Goal: Browse casually: Explore the website without a specific task or goal

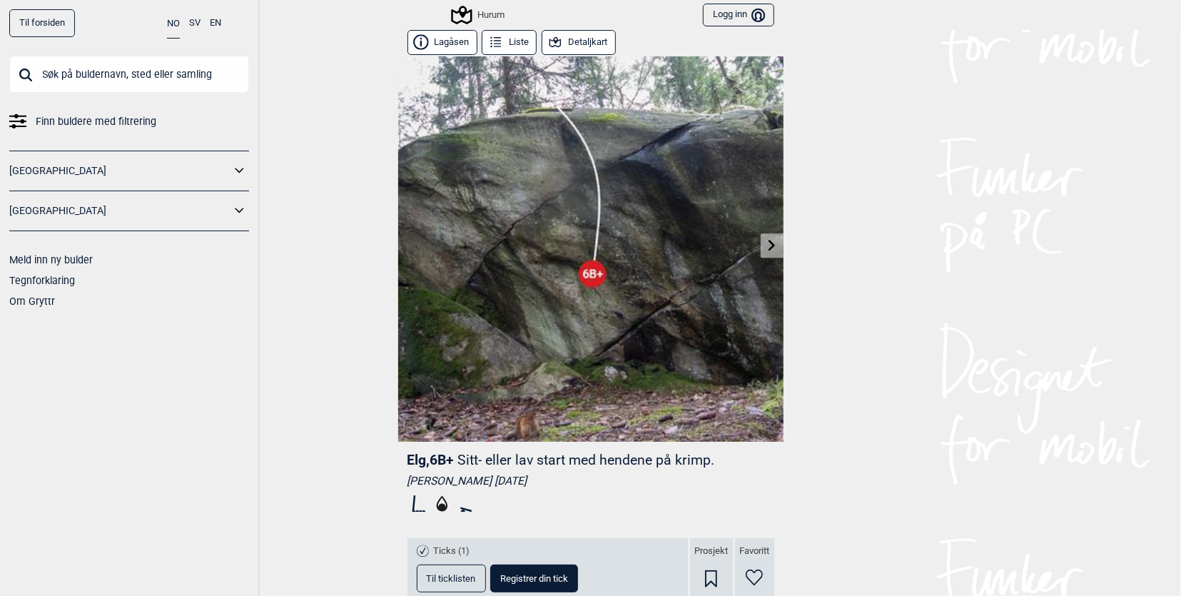
click at [768, 247] on icon at bounding box center [771, 244] width 11 height 11
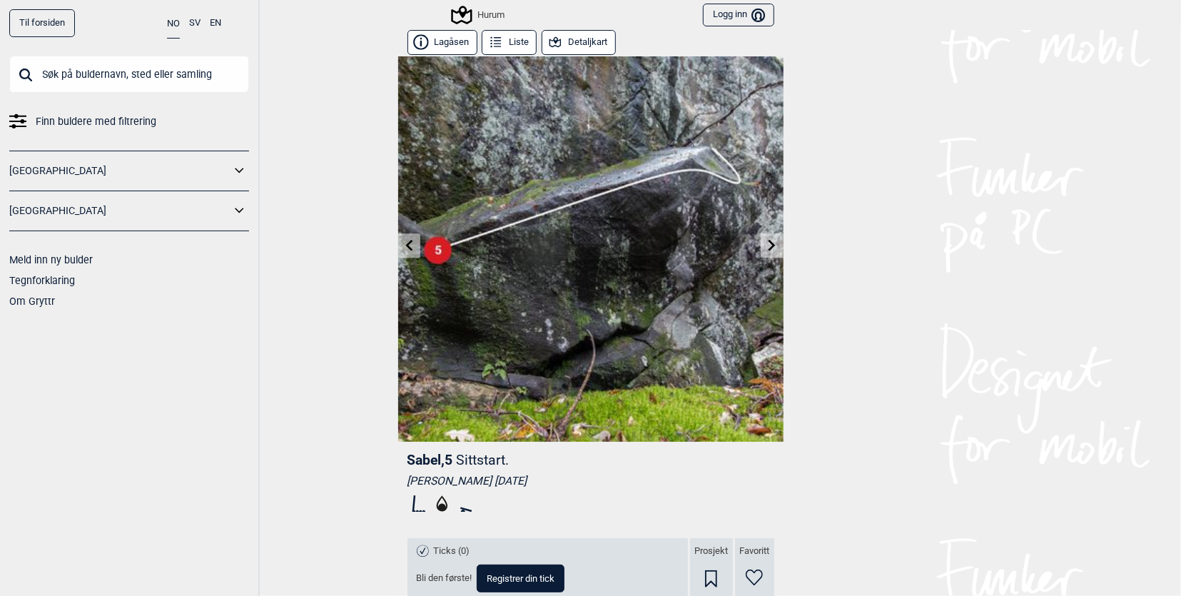
click at [769, 248] on icon at bounding box center [771, 244] width 11 height 11
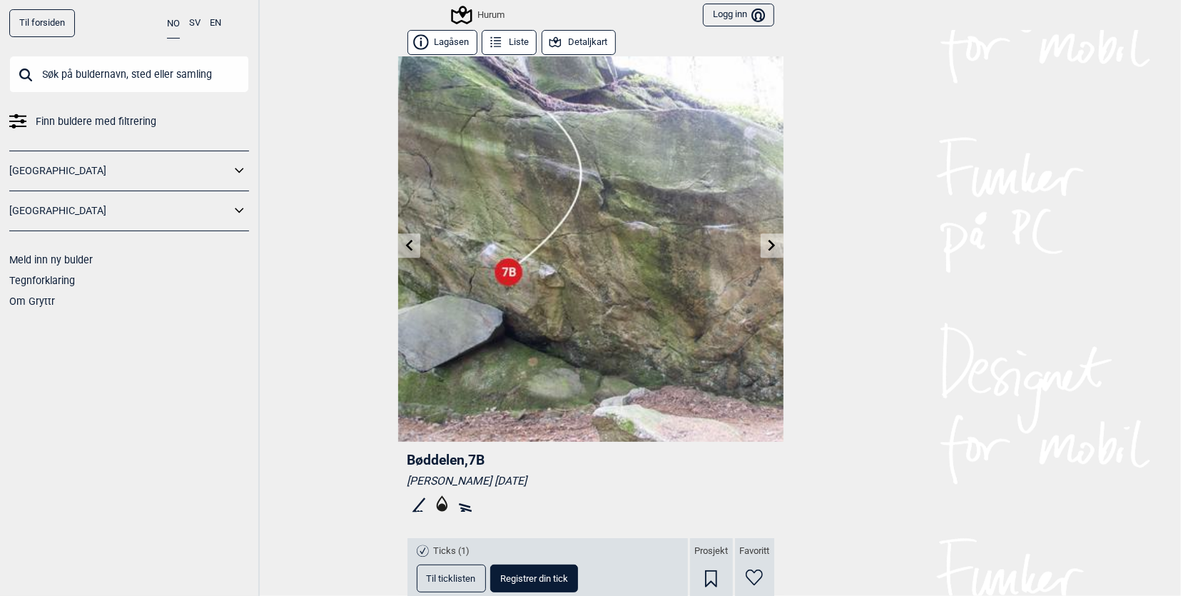
click at [769, 245] on icon at bounding box center [772, 244] width 7 height 11
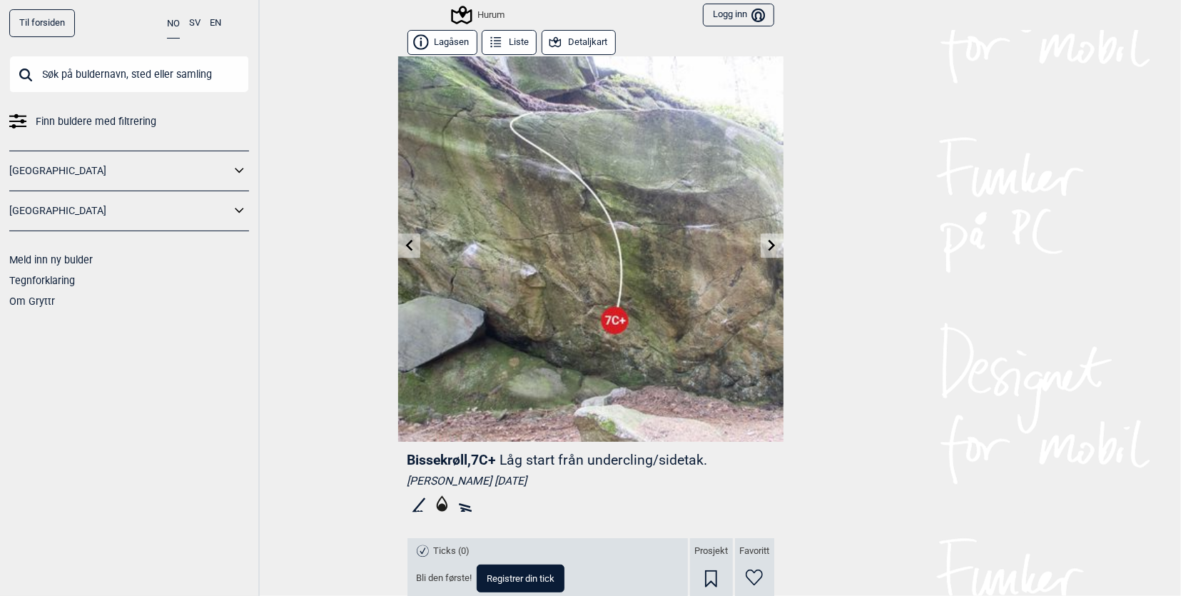
click at [769, 246] on icon at bounding box center [771, 244] width 11 height 11
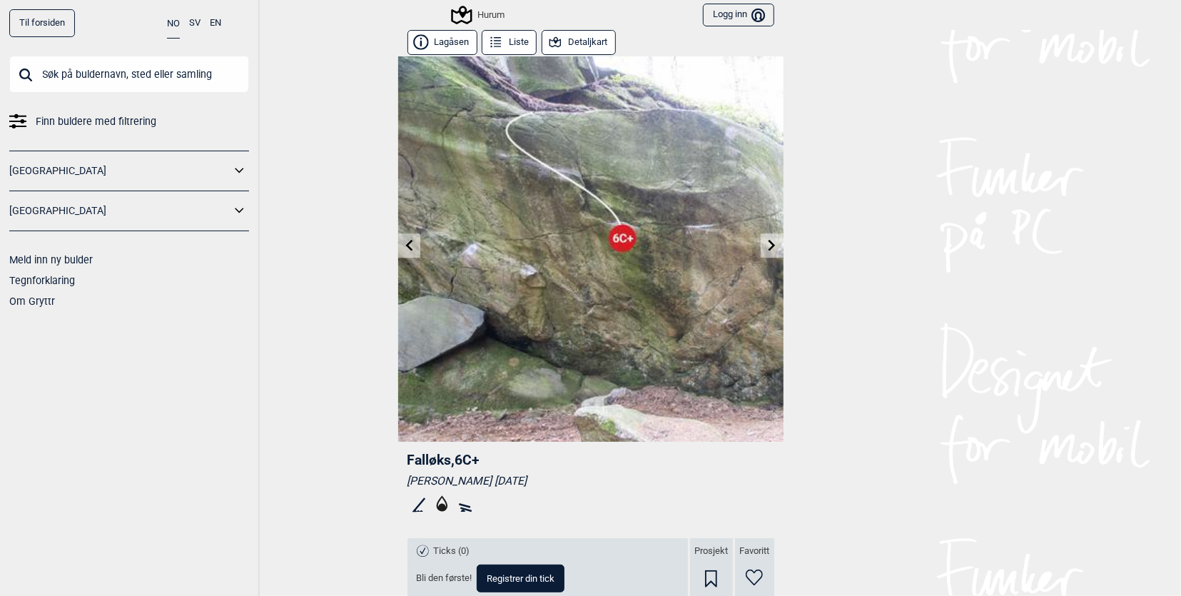
click at [769, 248] on icon at bounding box center [771, 244] width 11 height 11
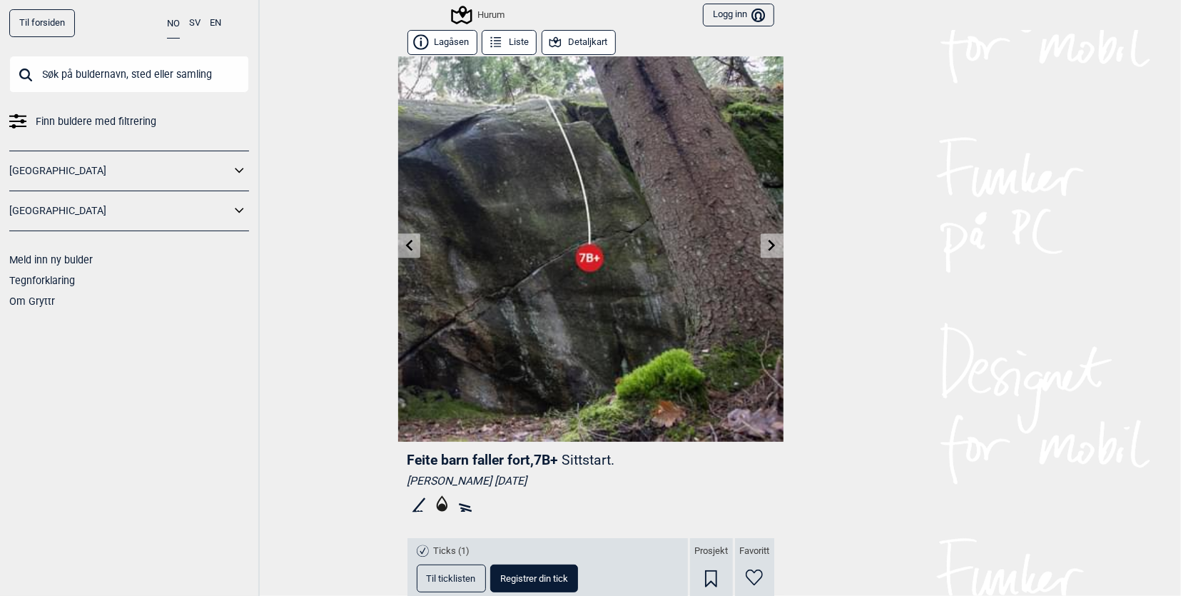
click at [769, 248] on icon at bounding box center [771, 244] width 11 height 11
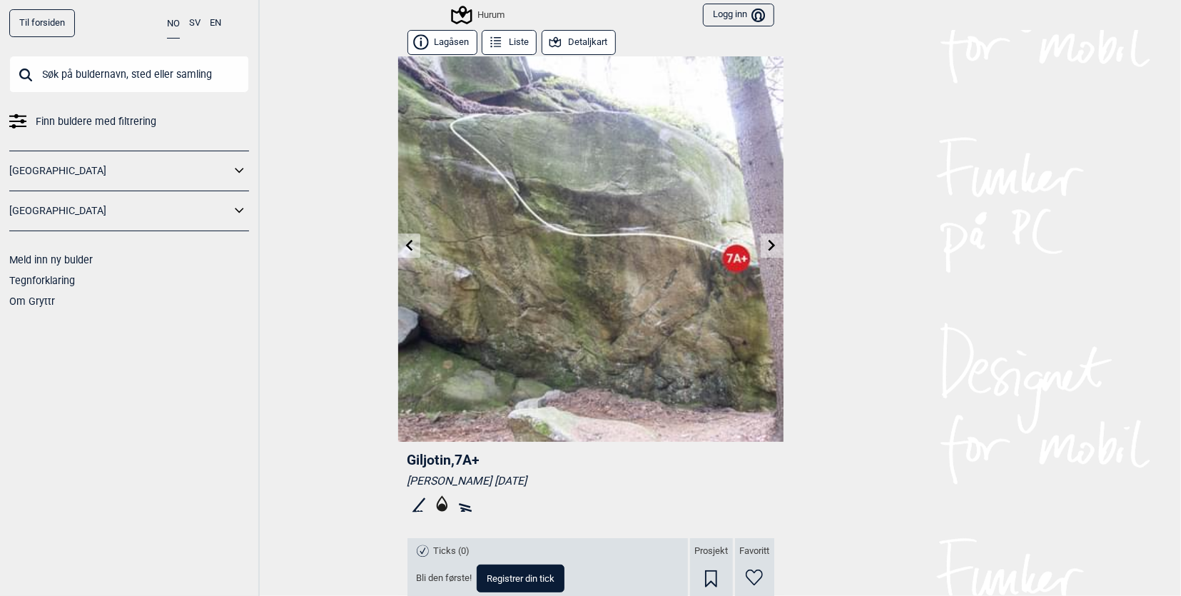
click at [769, 248] on icon at bounding box center [771, 244] width 11 height 11
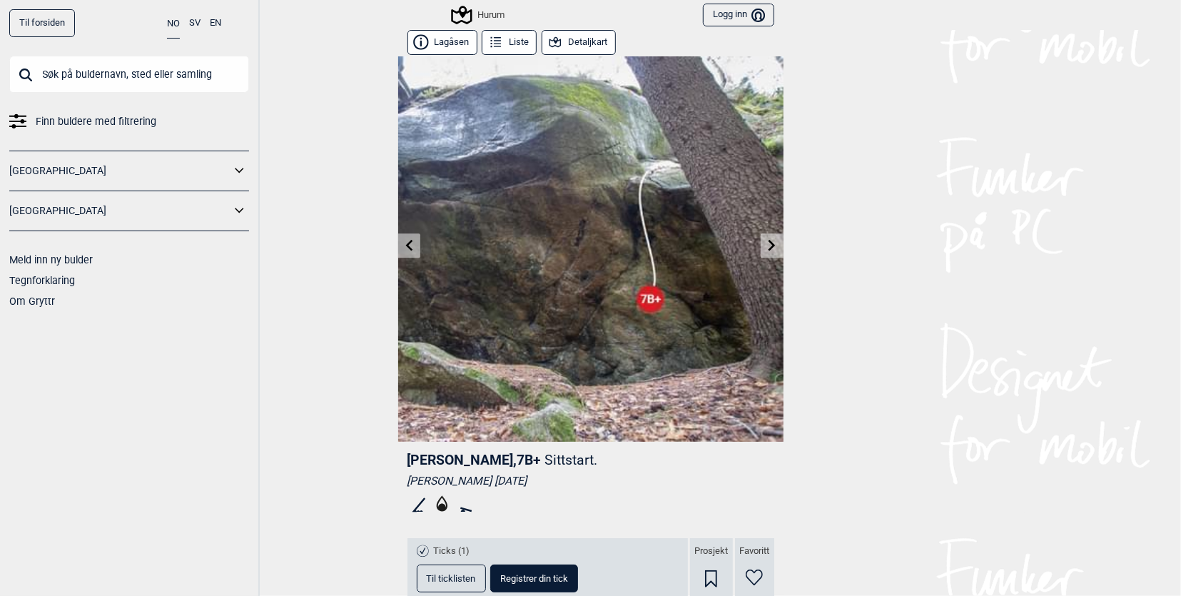
click at [769, 248] on icon at bounding box center [771, 244] width 11 height 11
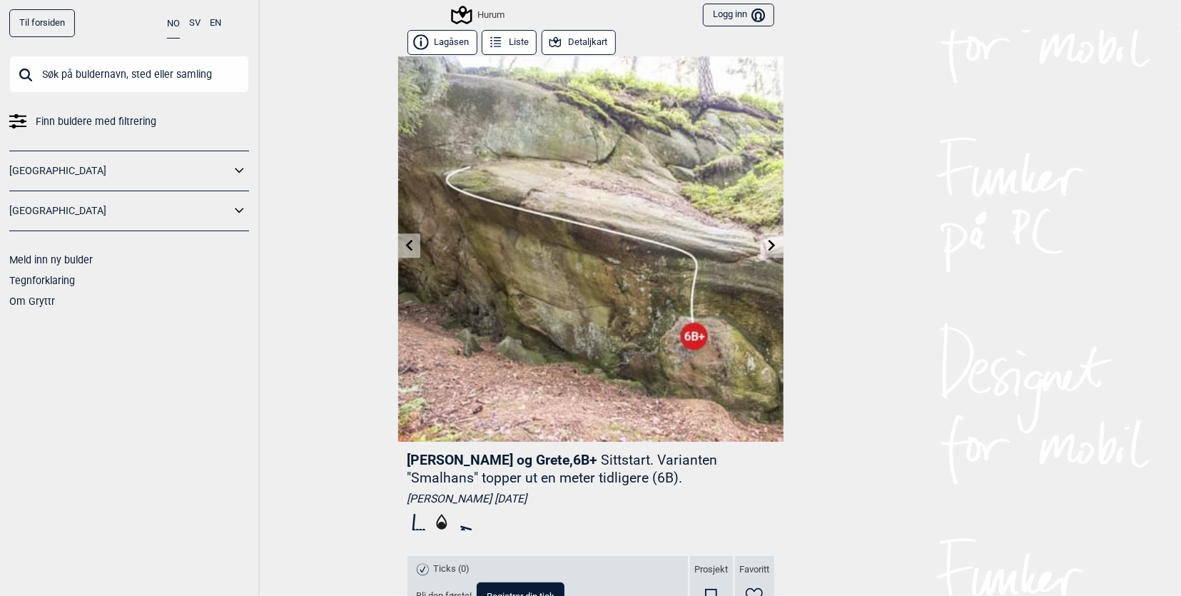
click at [769, 248] on icon at bounding box center [771, 244] width 11 height 11
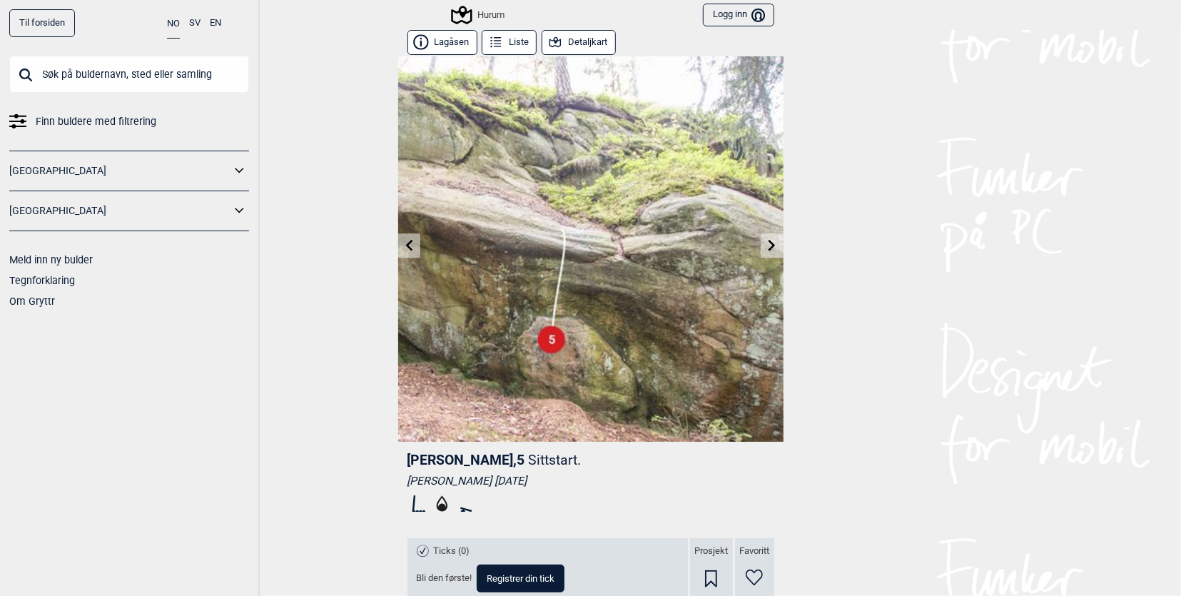
click at [769, 248] on icon at bounding box center [771, 244] width 11 height 11
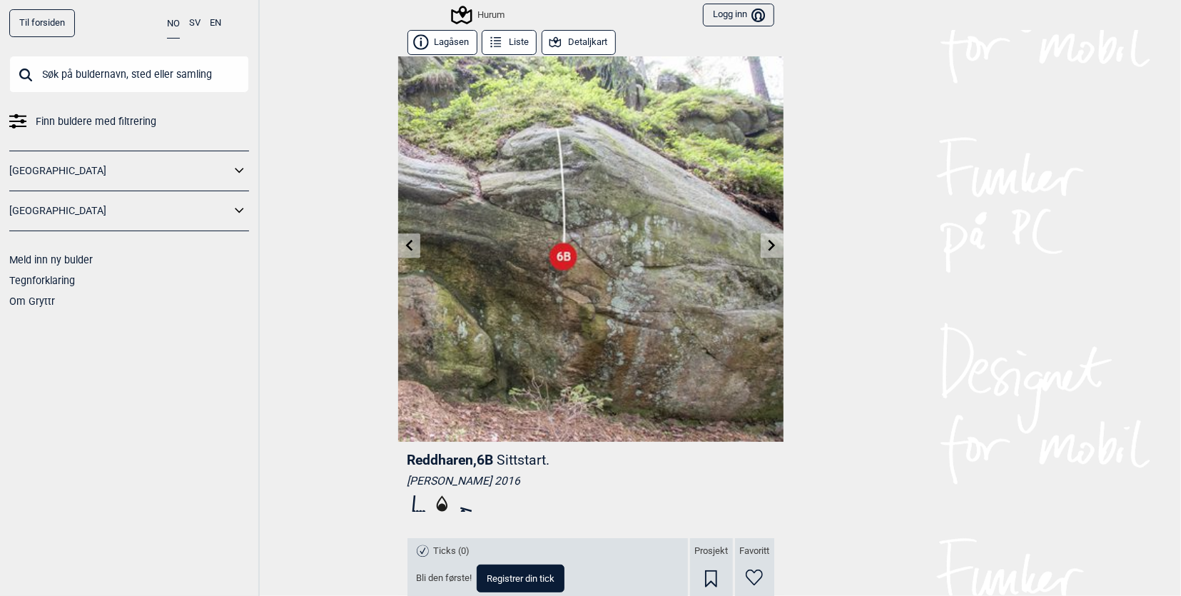
click at [769, 248] on icon at bounding box center [771, 244] width 11 height 11
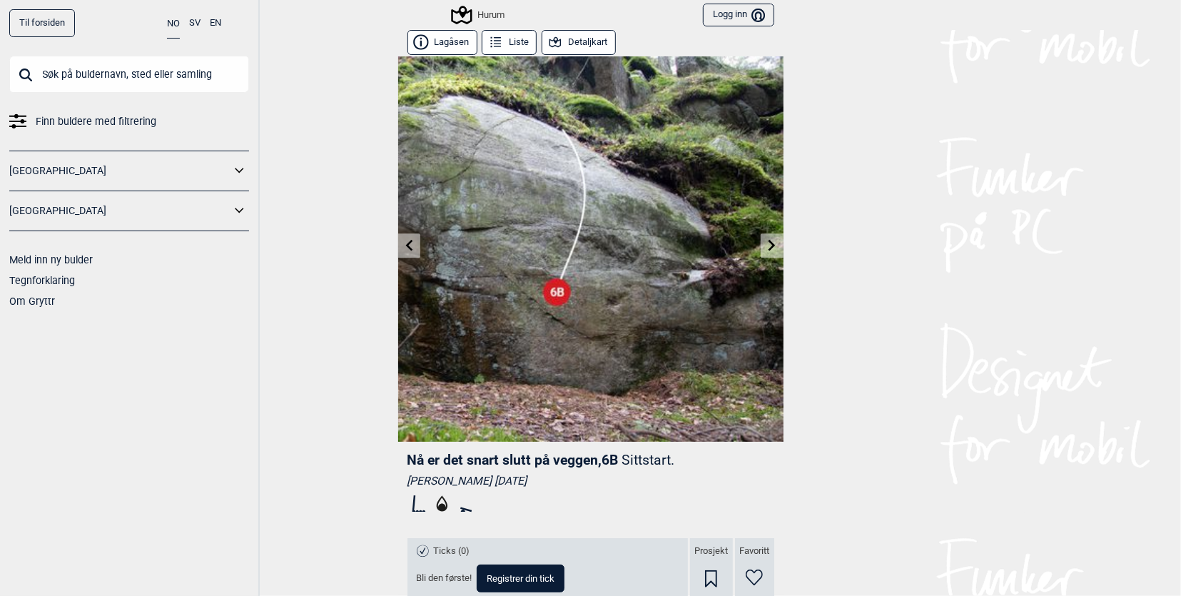
click at [769, 246] on icon at bounding box center [771, 244] width 11 height 11
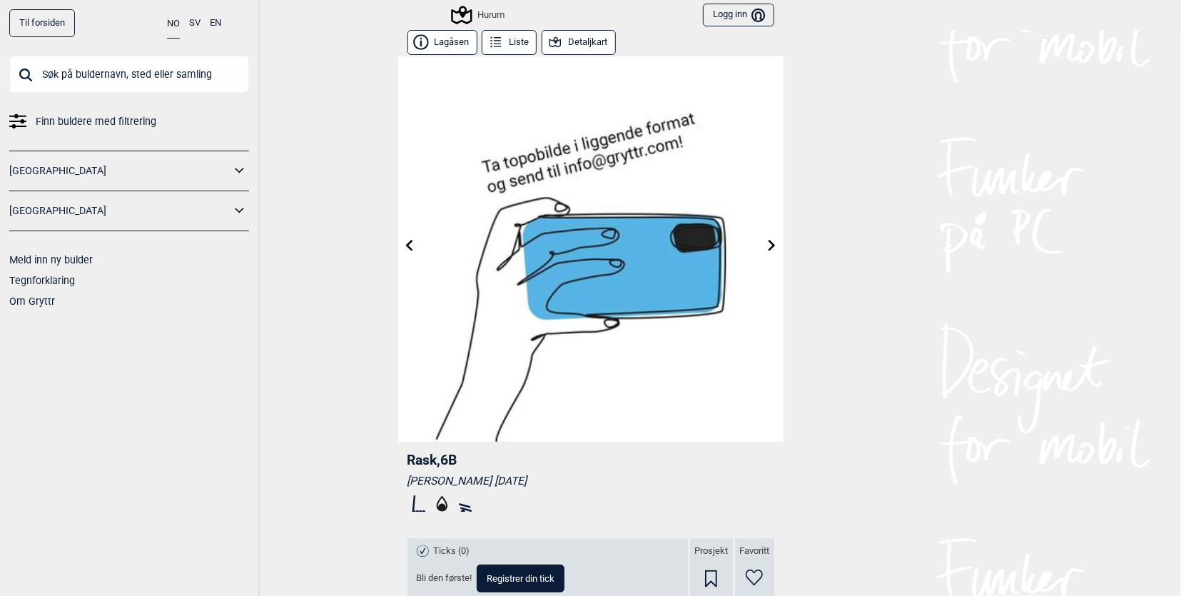
click at [769, 246] on icon at bounding box center [771, 244] width 11 height 11
click at [406, 239] on link at bounding box center [409, 246] width 22 height 24
click at [771, 241] on icon at bounding box center [771, 244] width 11 height 11
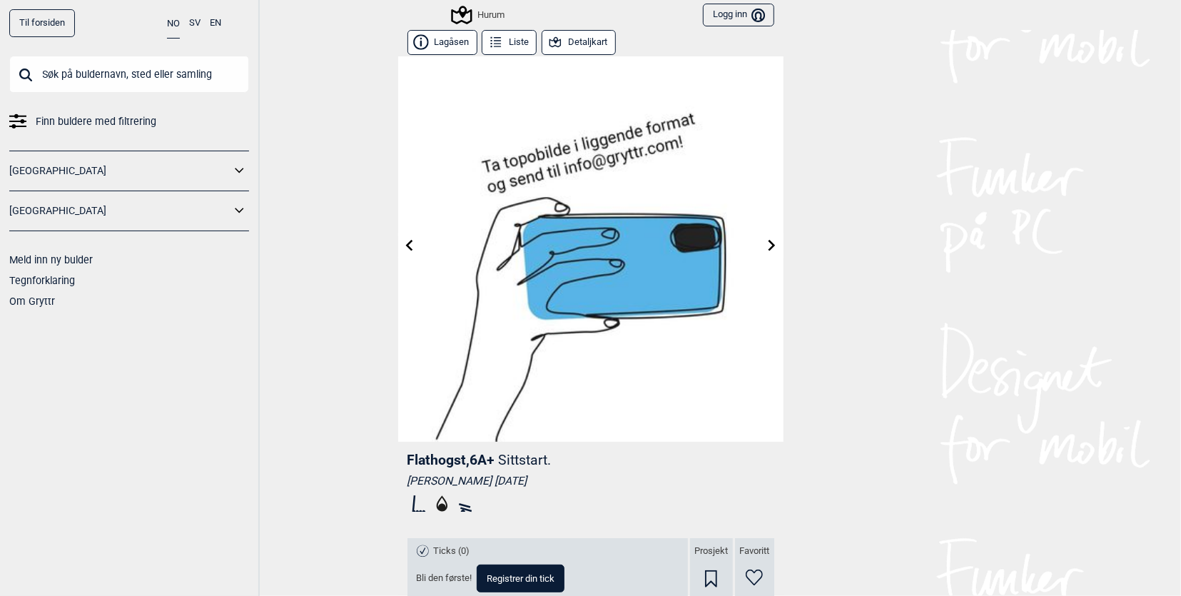
click at [771, 241] on icon at bounding box center [771, 244] width 11 height 11
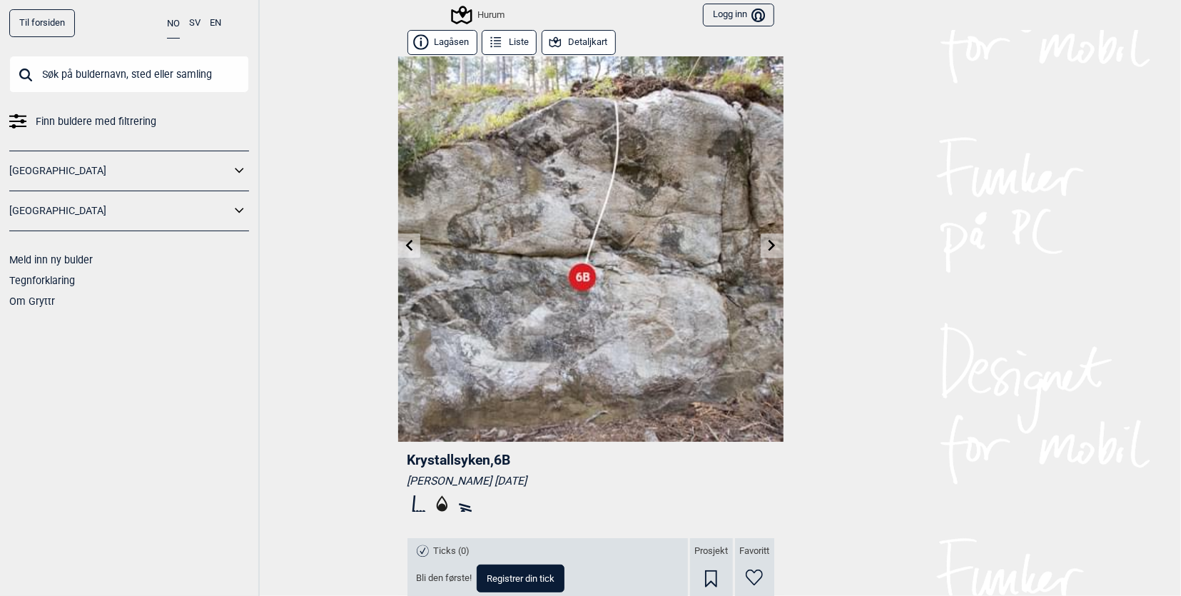
click at [771, 241] on icon at bounding box center [771, 244] width 11 height 11
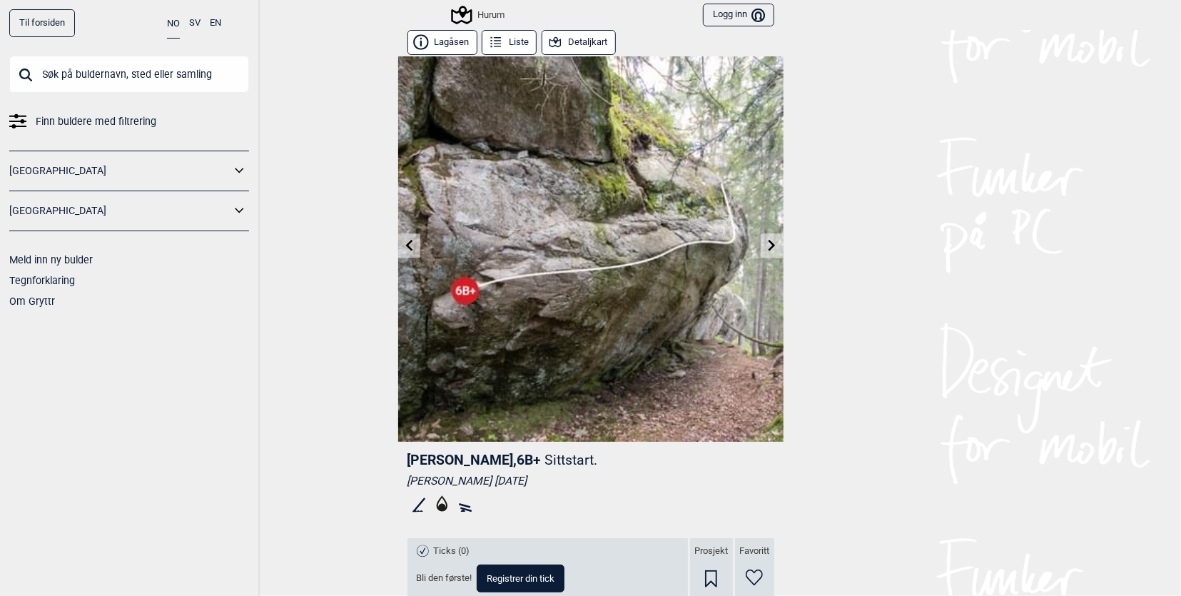
click at [771, 239] on icon at bounding box center [771, 244] width 11 height 11
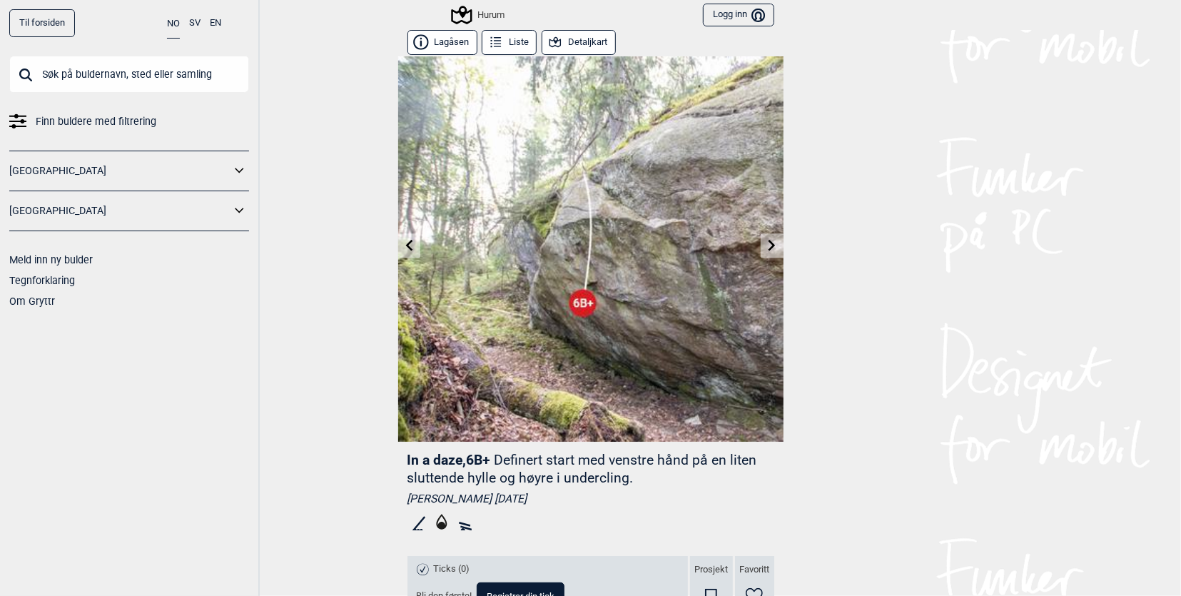
click at [771, 239] on icon at bounding box center [771, 244] width 11 height 11
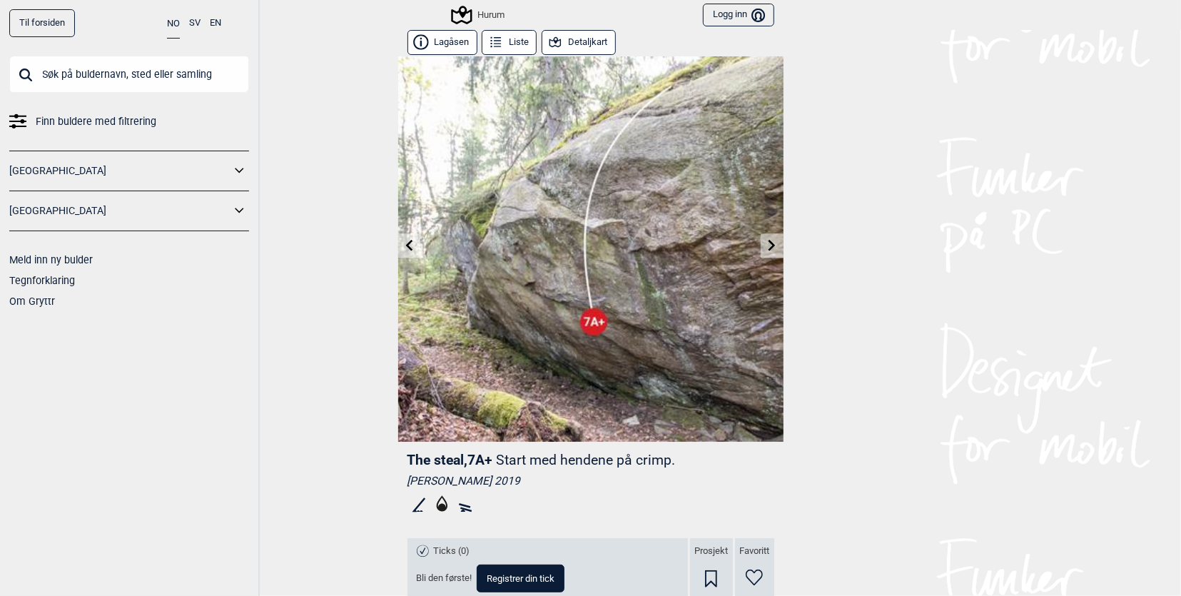
click at [771, 238] on link at bounding box center [772, 246] width 22 height 24
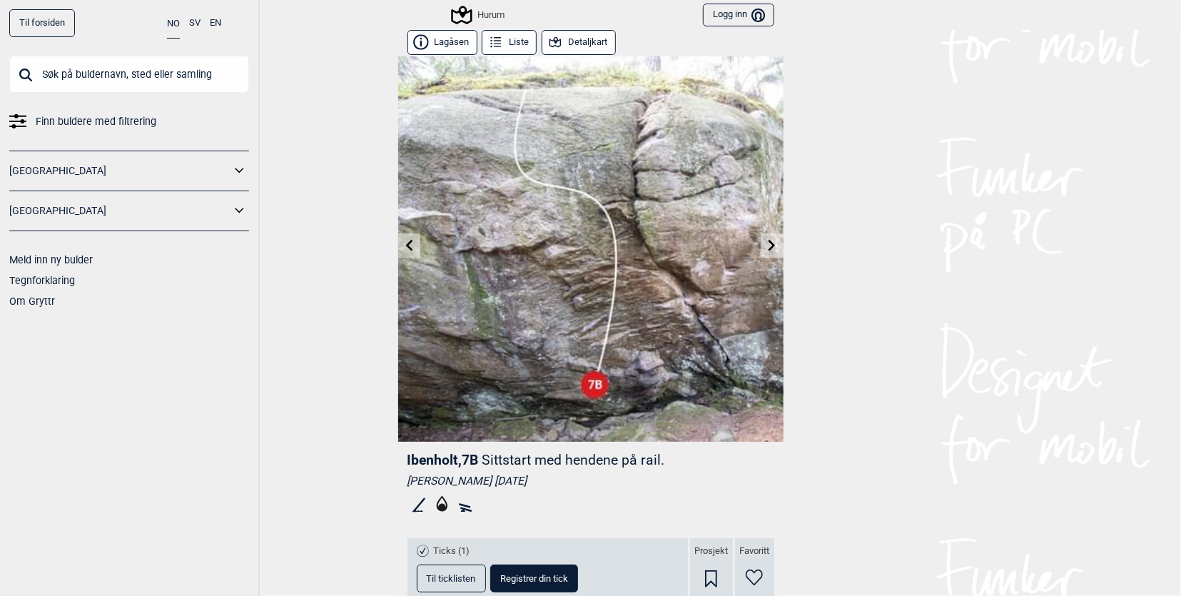
click at [772, 239] on link at bounding box center [772, 246] width 22 height 24
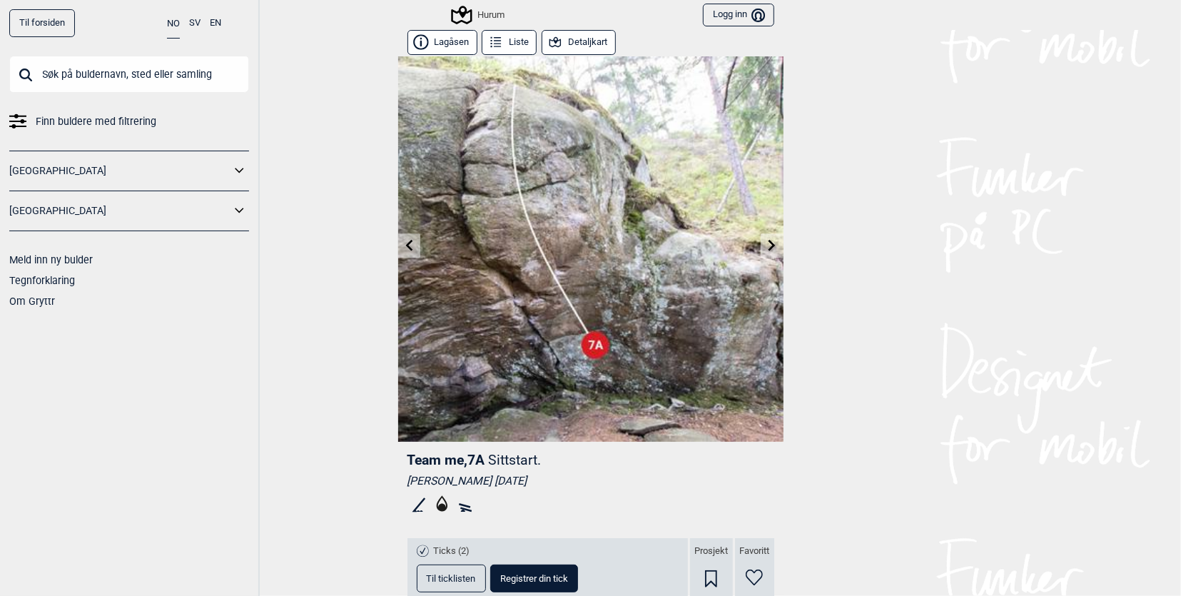
click at [772, 239] on link at bounding box center [772, 246] width 22 height 24
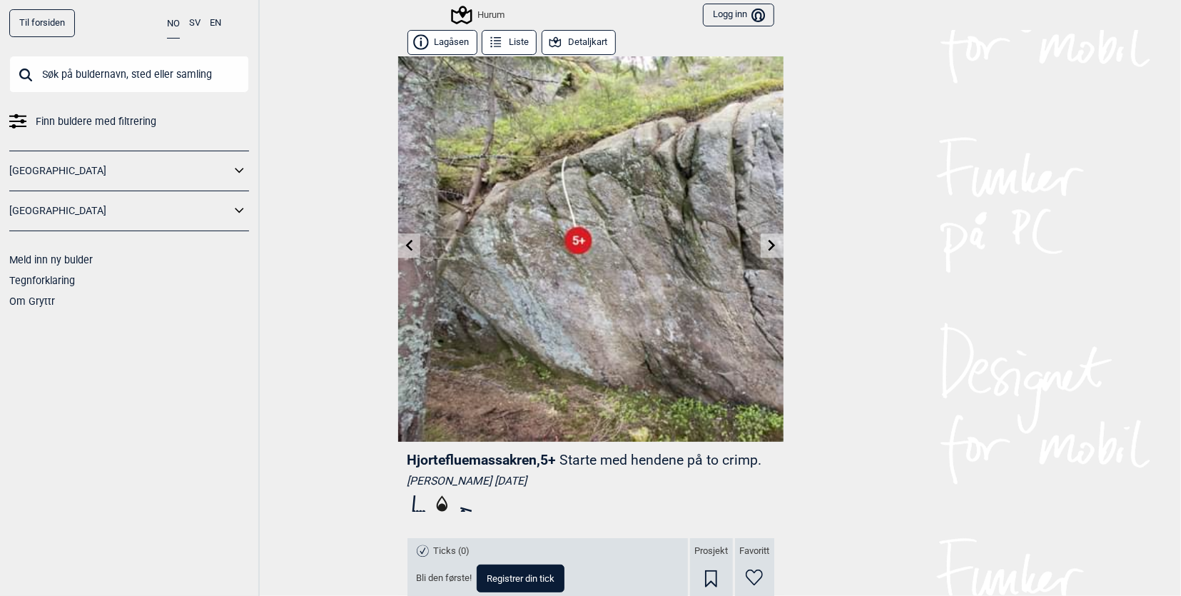
click at [773, 240] on link at bounding box center [772, 246] width 22 height 24
